Goal: Task Accomplishment & Management: Manage account settings

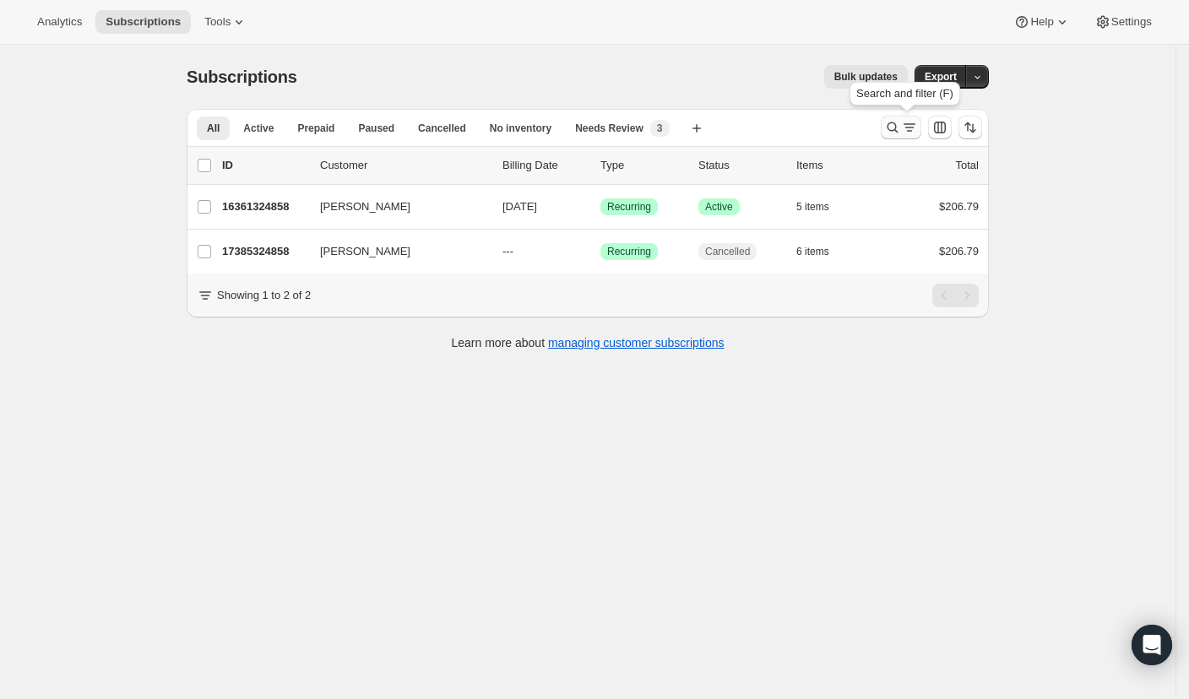
click at [895, 133] on icon "Search and filter results" at bounding box center [892, 127] width 17 height 17
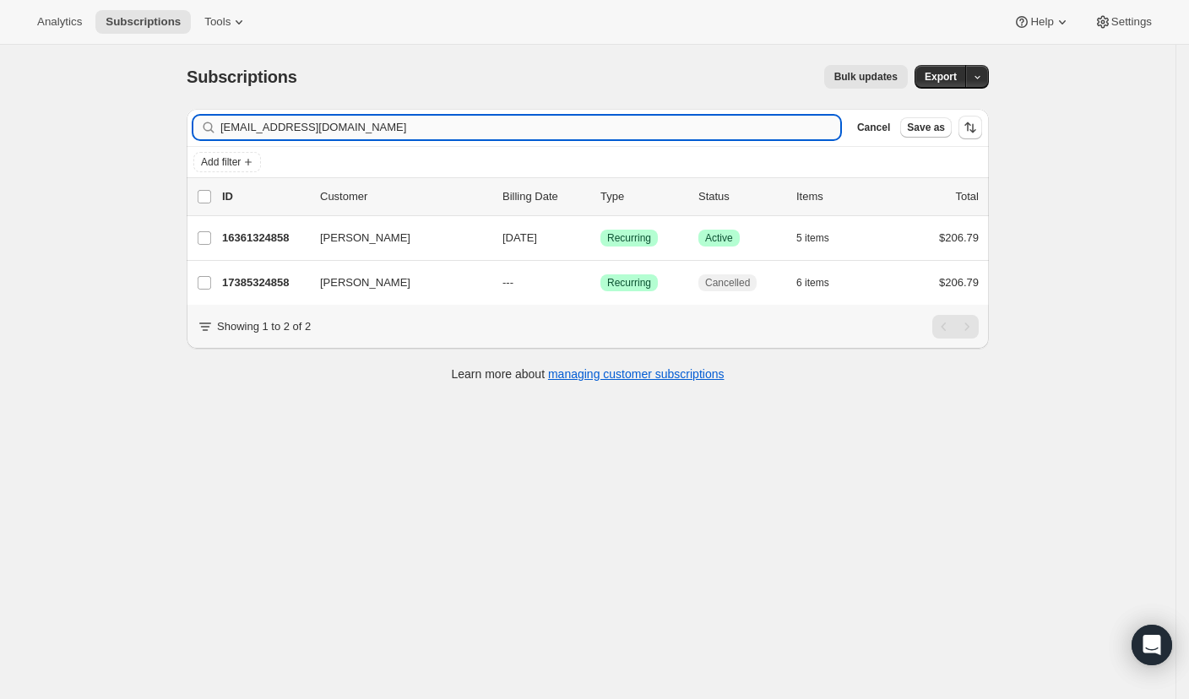
click at [784, 133] on input "[EMAIL_ADDRESS][DOMAIN_NAME]" at bounding box center [530, 128] width 620 height 24
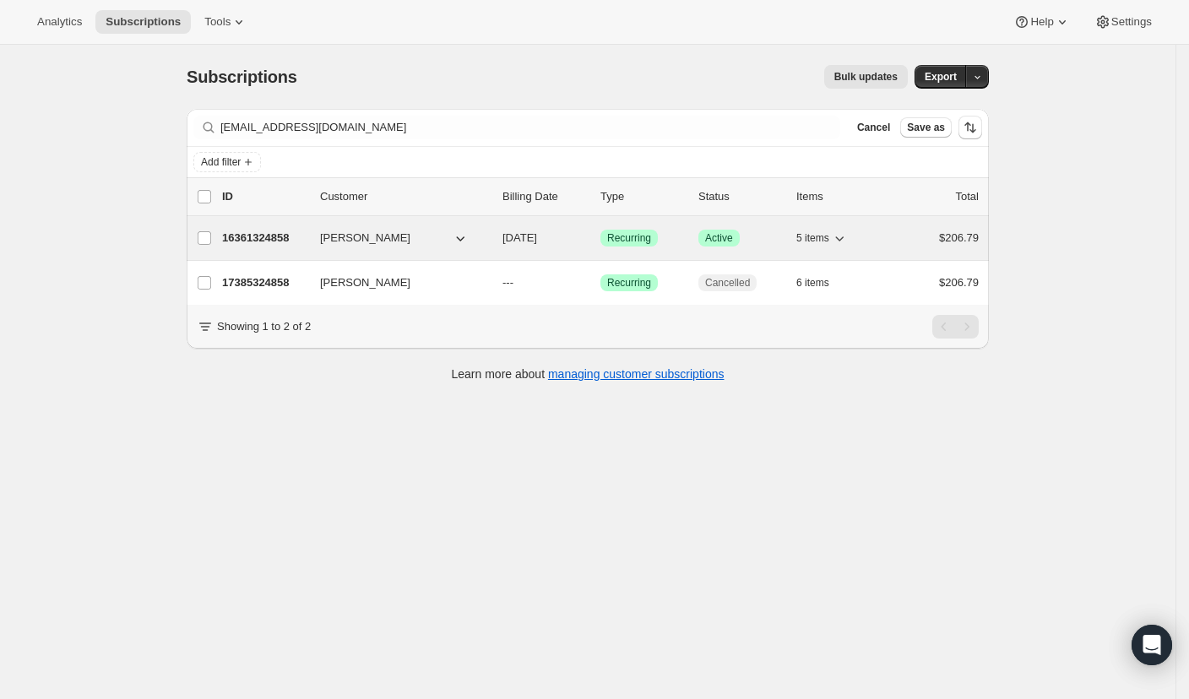
click at [244, 236] on p "16361324858" at bounding box center [264, 238] width 84 height 17
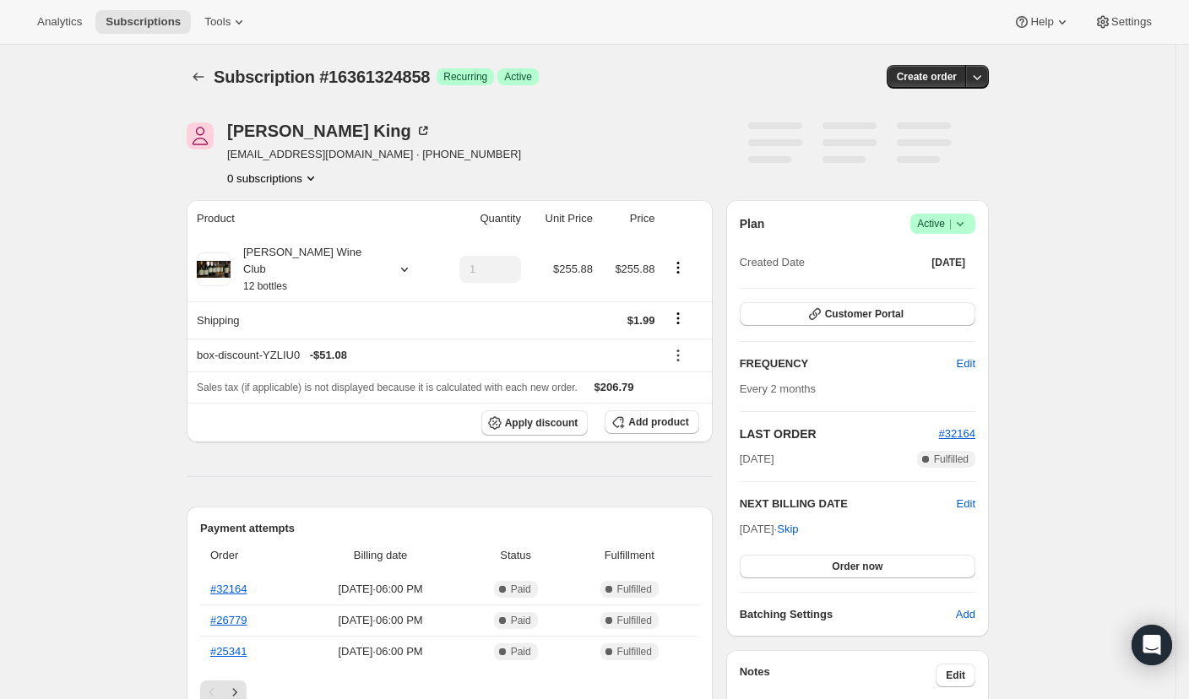
scroll to position [24, 0]
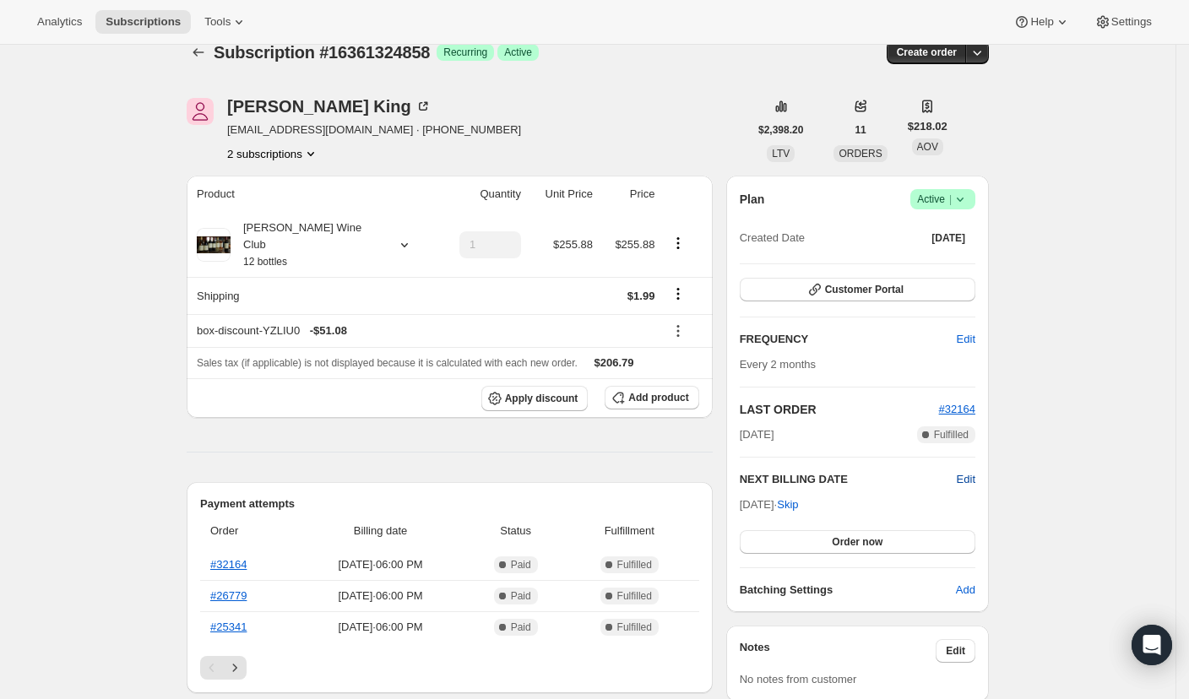
click at [973, 479] on span "Edit" at bounding box center [966, 479] width 19 height 17
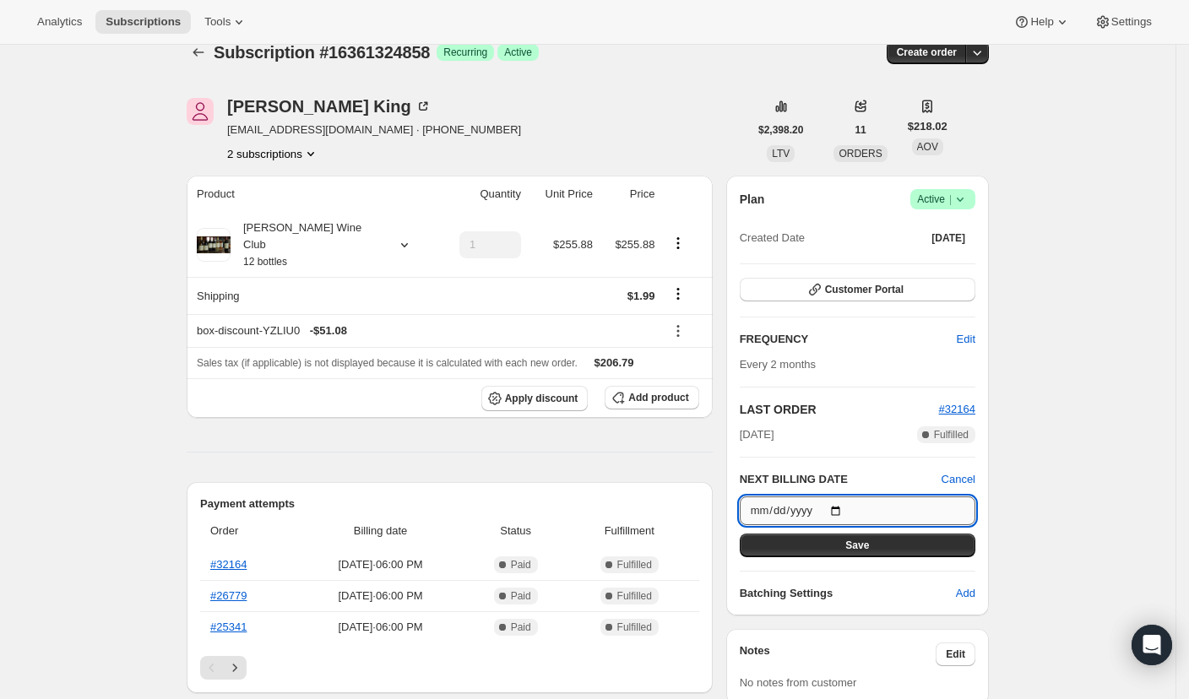
click at [845, 511] on input "[DATE]" at bounding box center [858, 511] width 236 height 29
click at [854, 512] on input "[DATE]" at bounding box center [858, 511] width 236 height 29
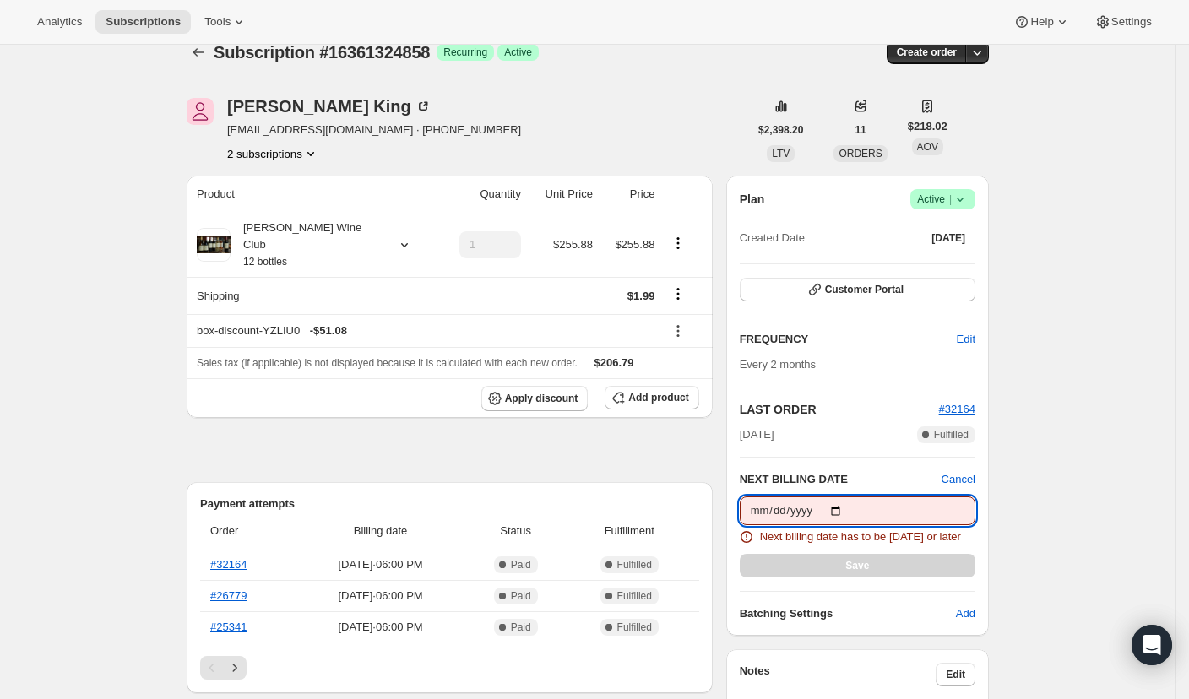
click at [850, 508] on input "[DATE]" at bounding box center [858, 511] width 236 height 29
type input "[DATE]"
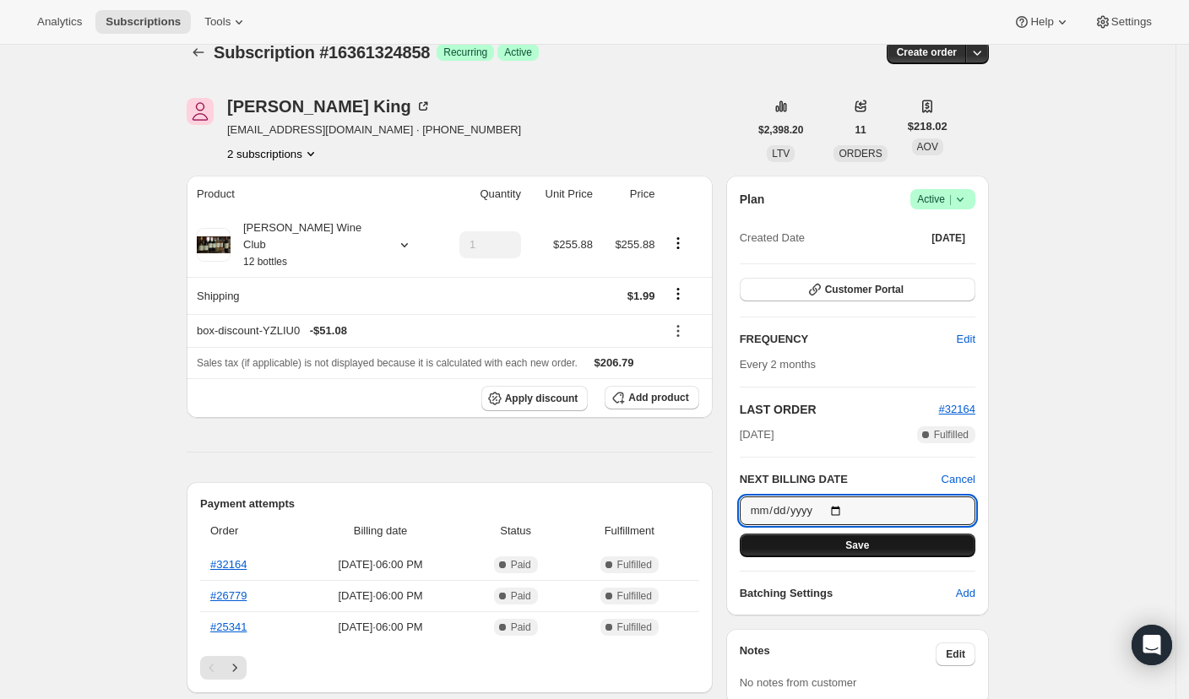
click at [831, 543] on button "Save" at bounding box center [858, 546] width 236 height 24
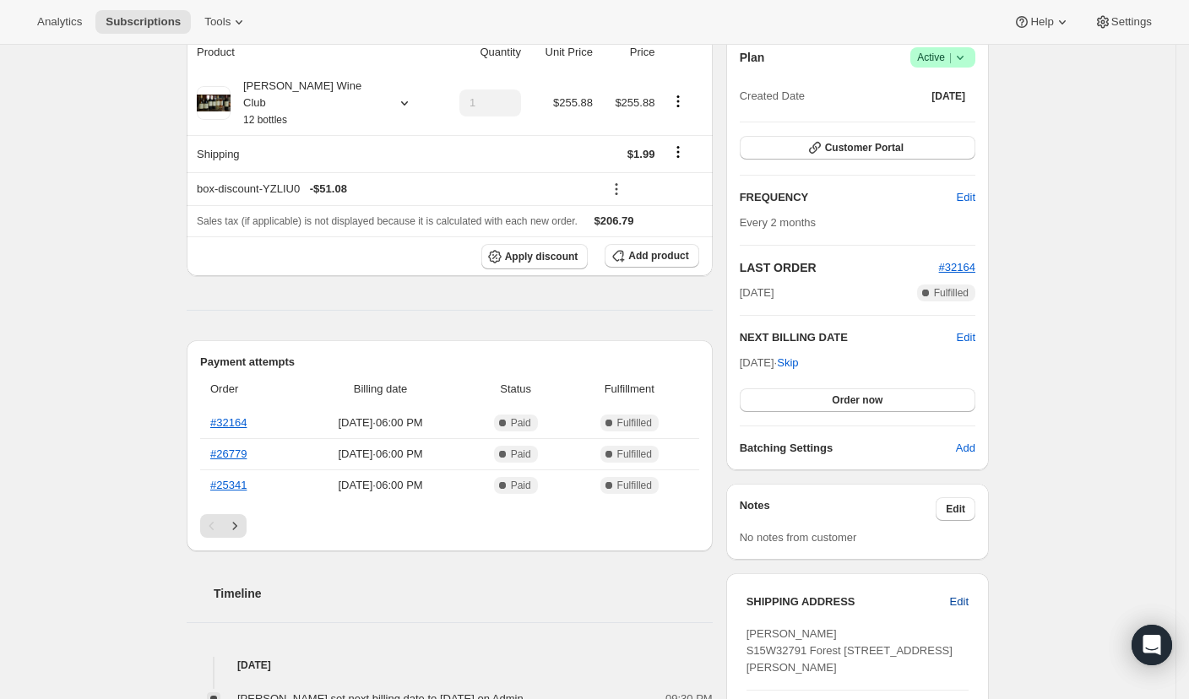
scroll to position [116, 0]
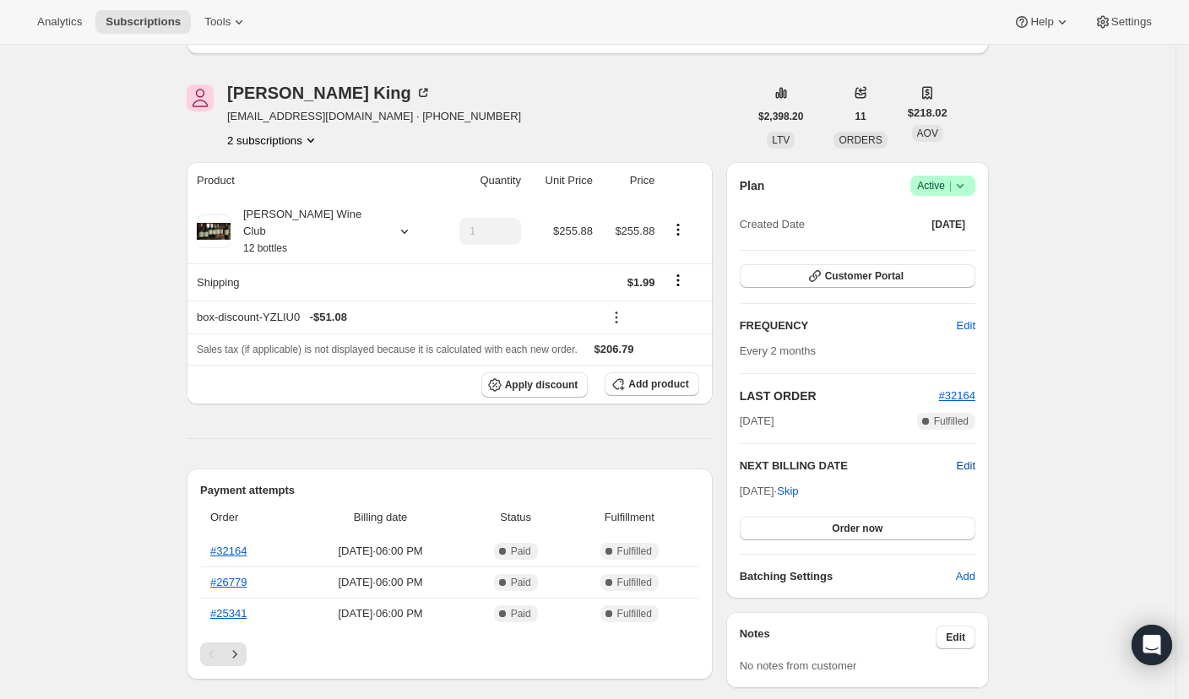
click at [967, 460] on span "Edit" at bounding box center [966, 466] width 19 height 17
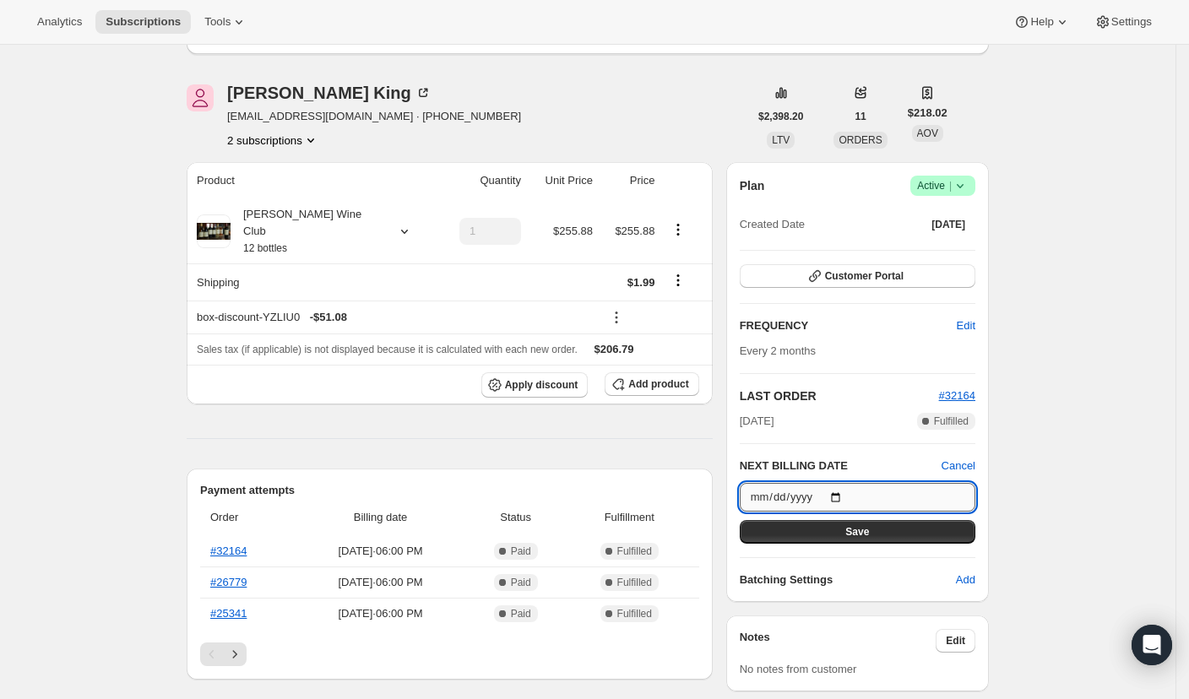
click at [846, 493] on input "[DATE]" at bounding box center [858, 497] width 236 height 29
type input "[DATE]"
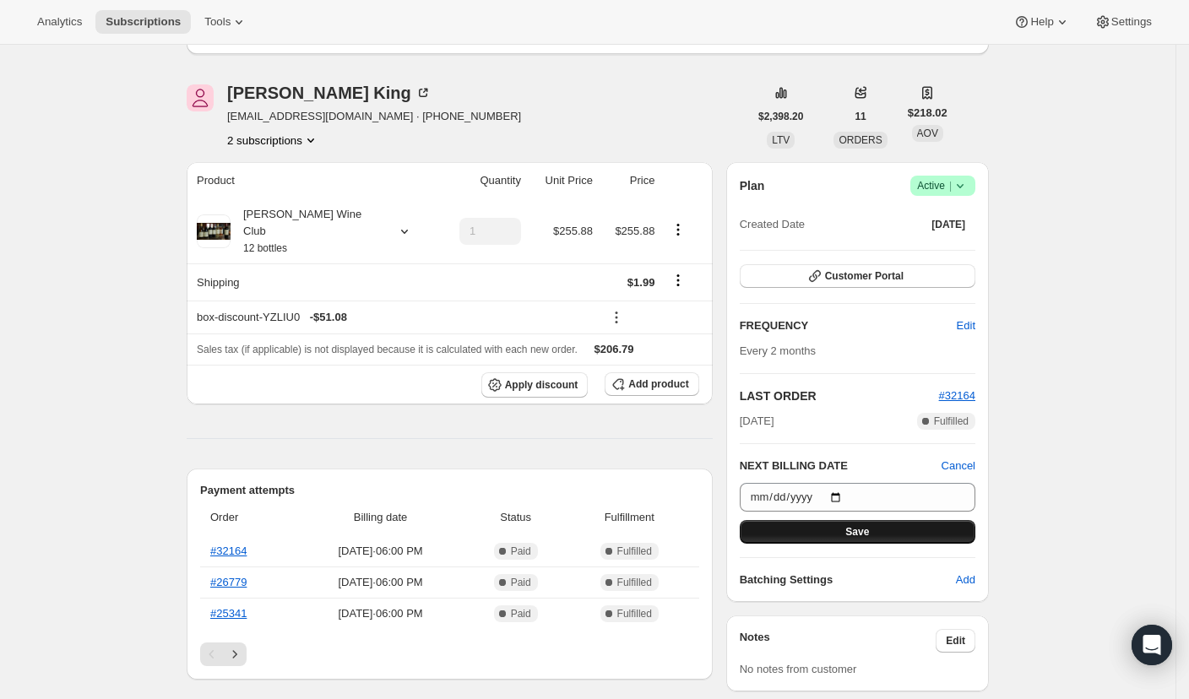
click at [785, 529] on button "Save" at bounding box center [858, 532] width 236 height 24
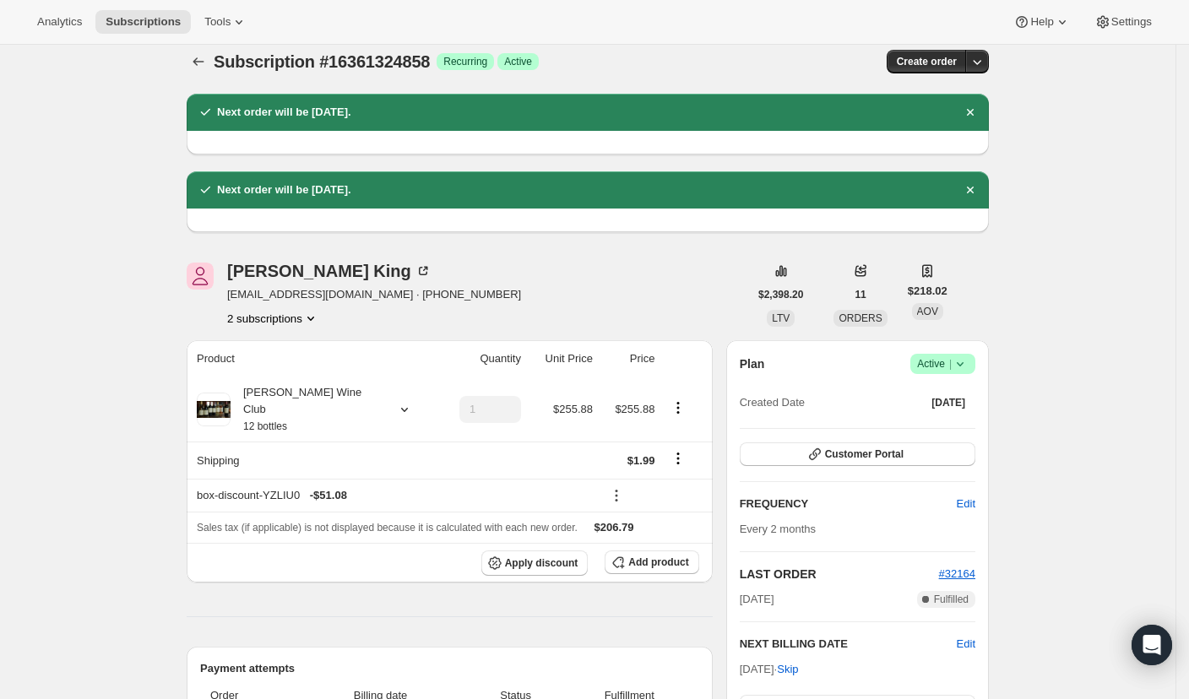
scroll to position [0, 0]
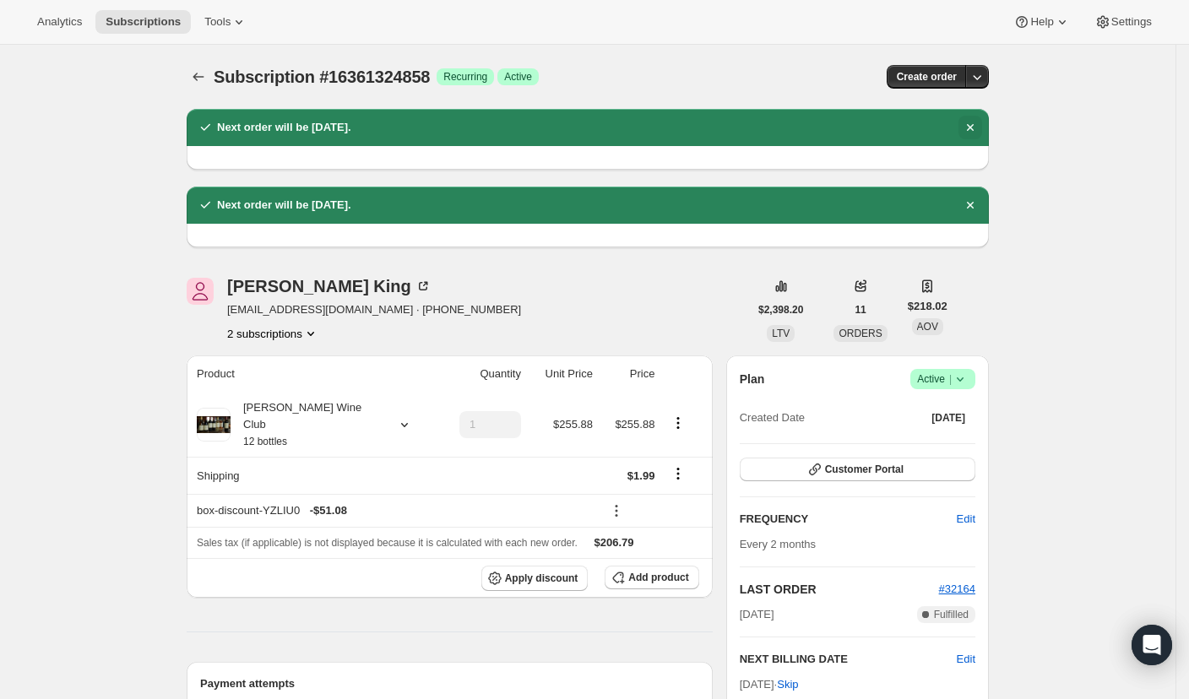
click at [978, 124] on icon "Dismiss notification" at bounding box center [970, 127] width 17 height 17
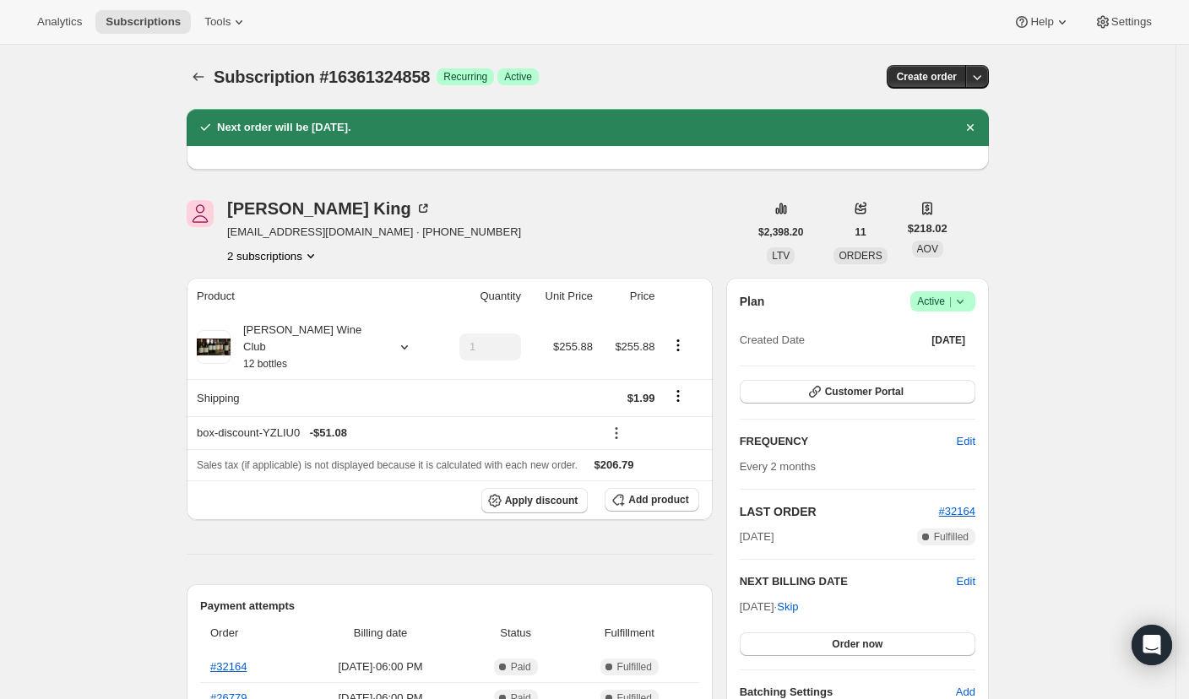
click at [978, 124] on icon "Dismiss notification" at bounding box center [970, 127] width 17 height 17
